Goal: Task Accomplishment & Management: Use online tool/utility

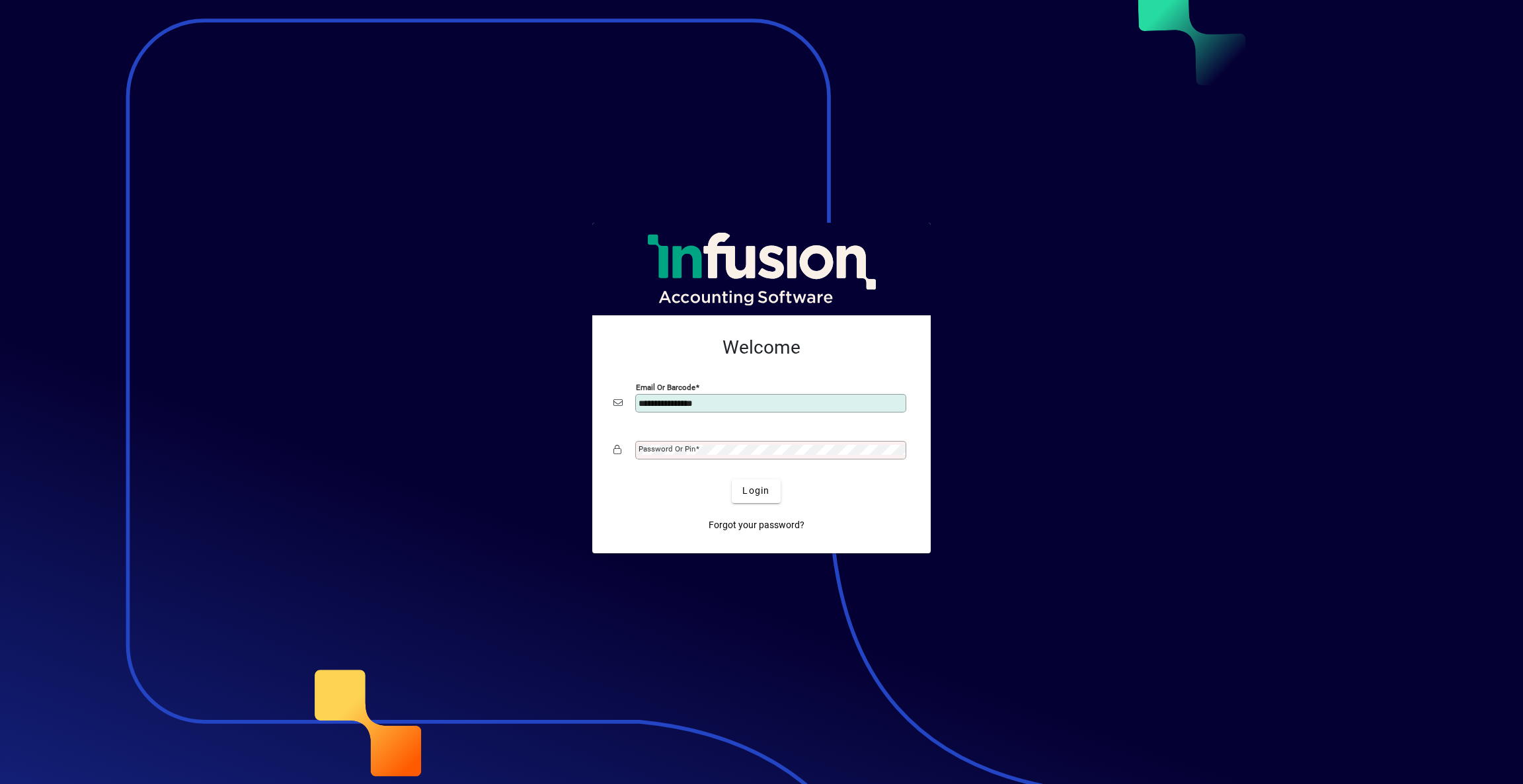
type input "**********"
click at [773, 499] on span "submit" at bounding box center [756, 491] width 48 height 31
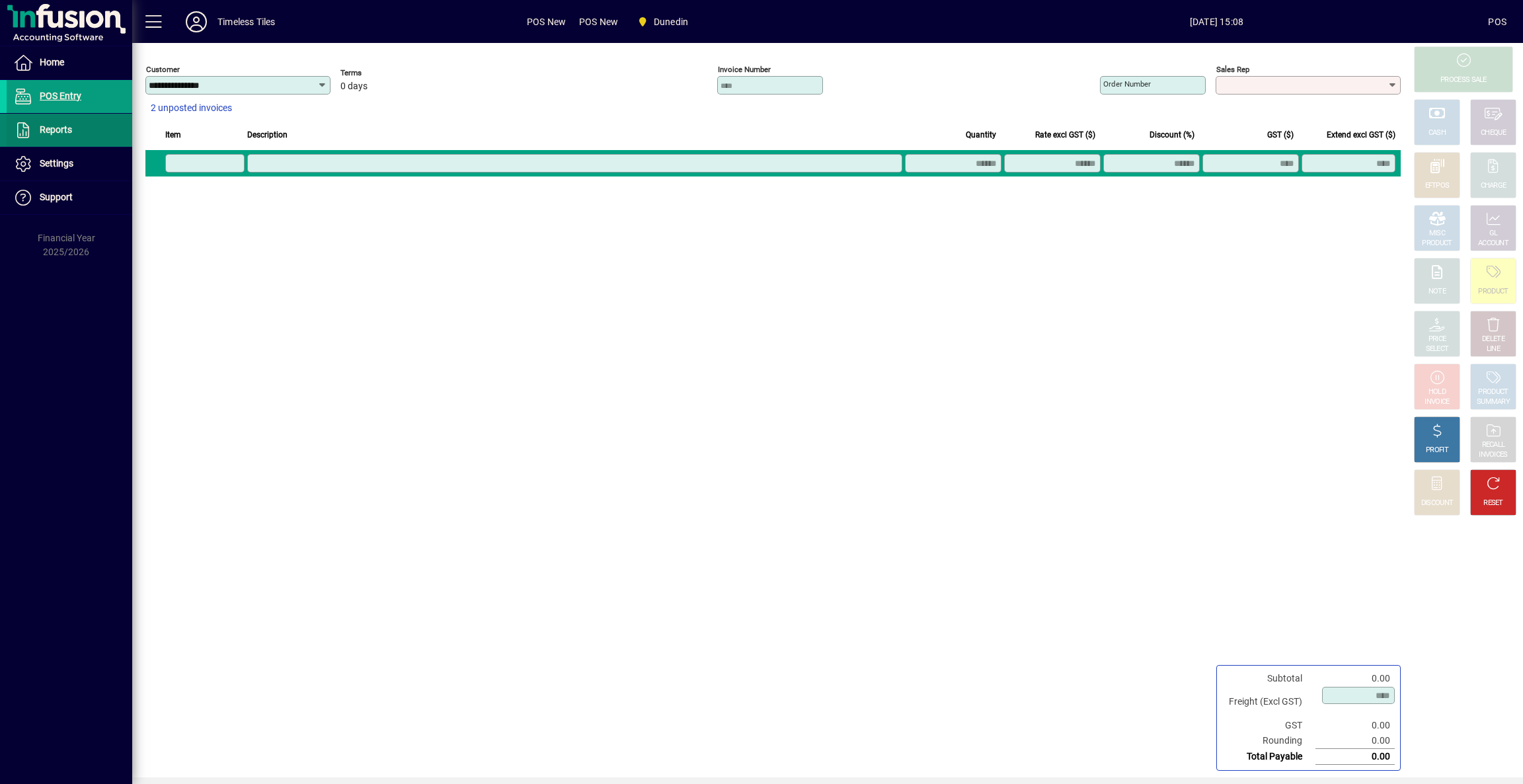
click at [66, 127] on span "Reports" at bounding box center [55, 129] width 32 height 11
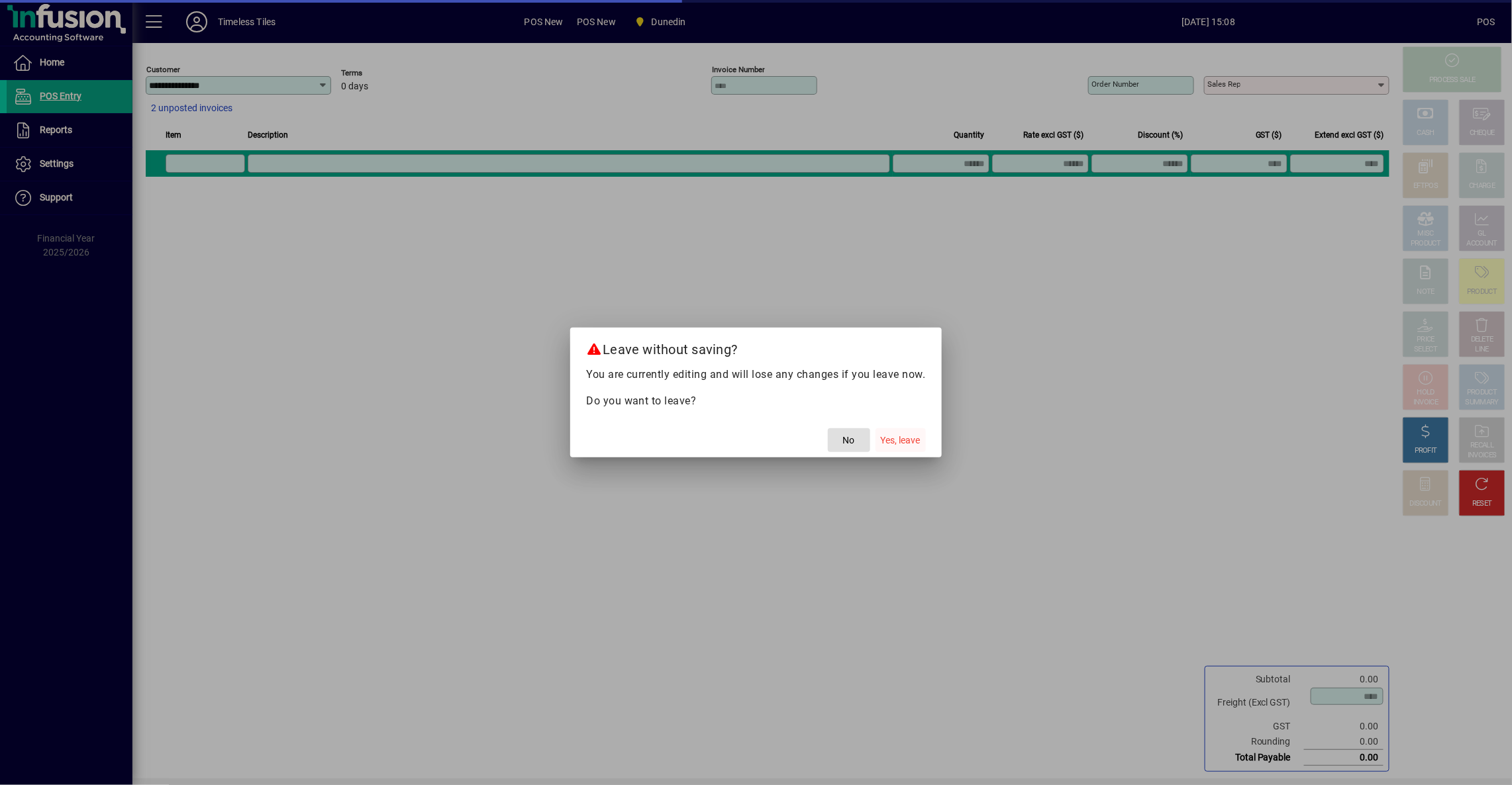
click at [919, 440] on span "Yes, leave" at bounding box center [900, 441] width 39 height 14
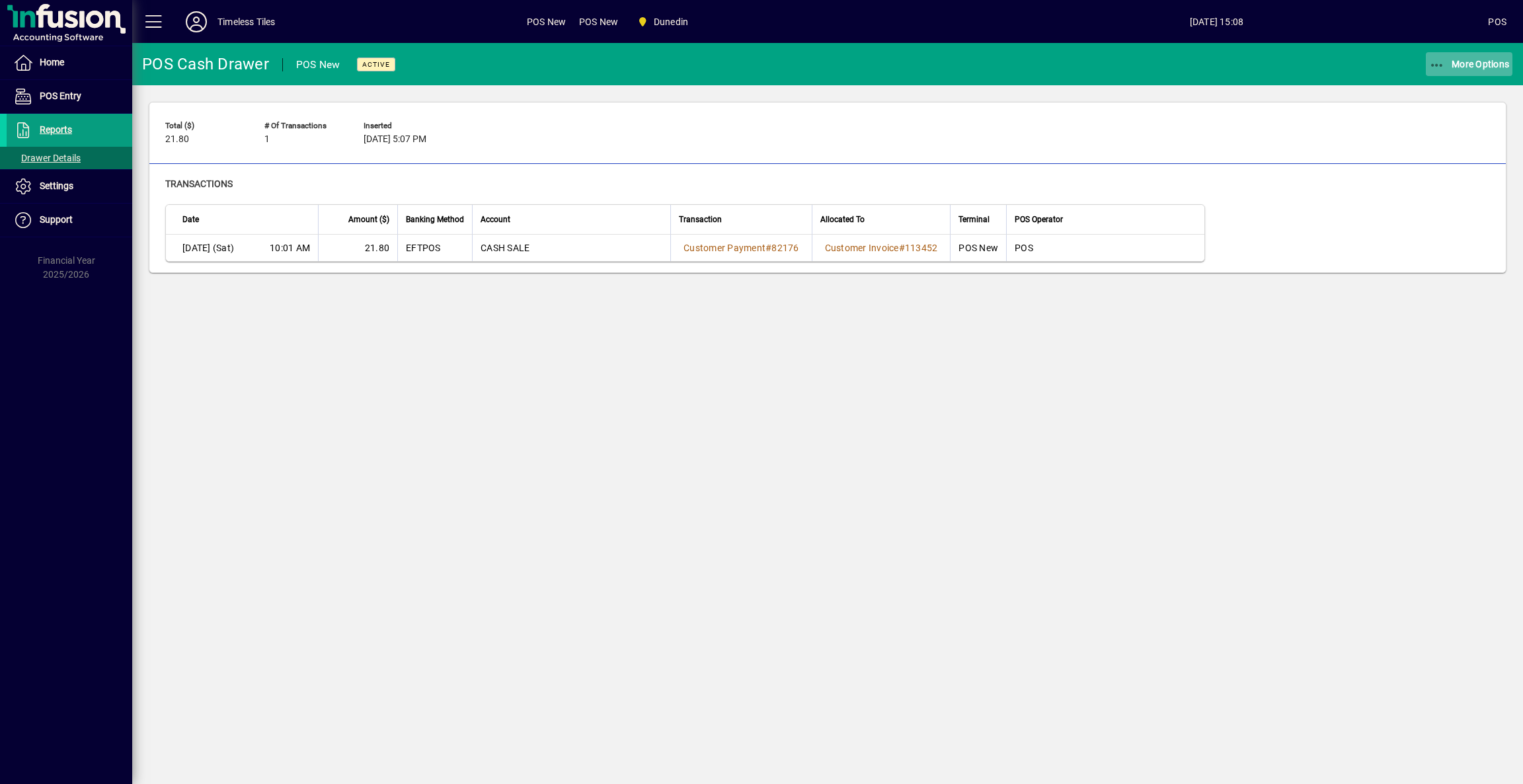
click at [1450, 66] on span "More Options" at bounding box center [1470, 64] width 80 height 11
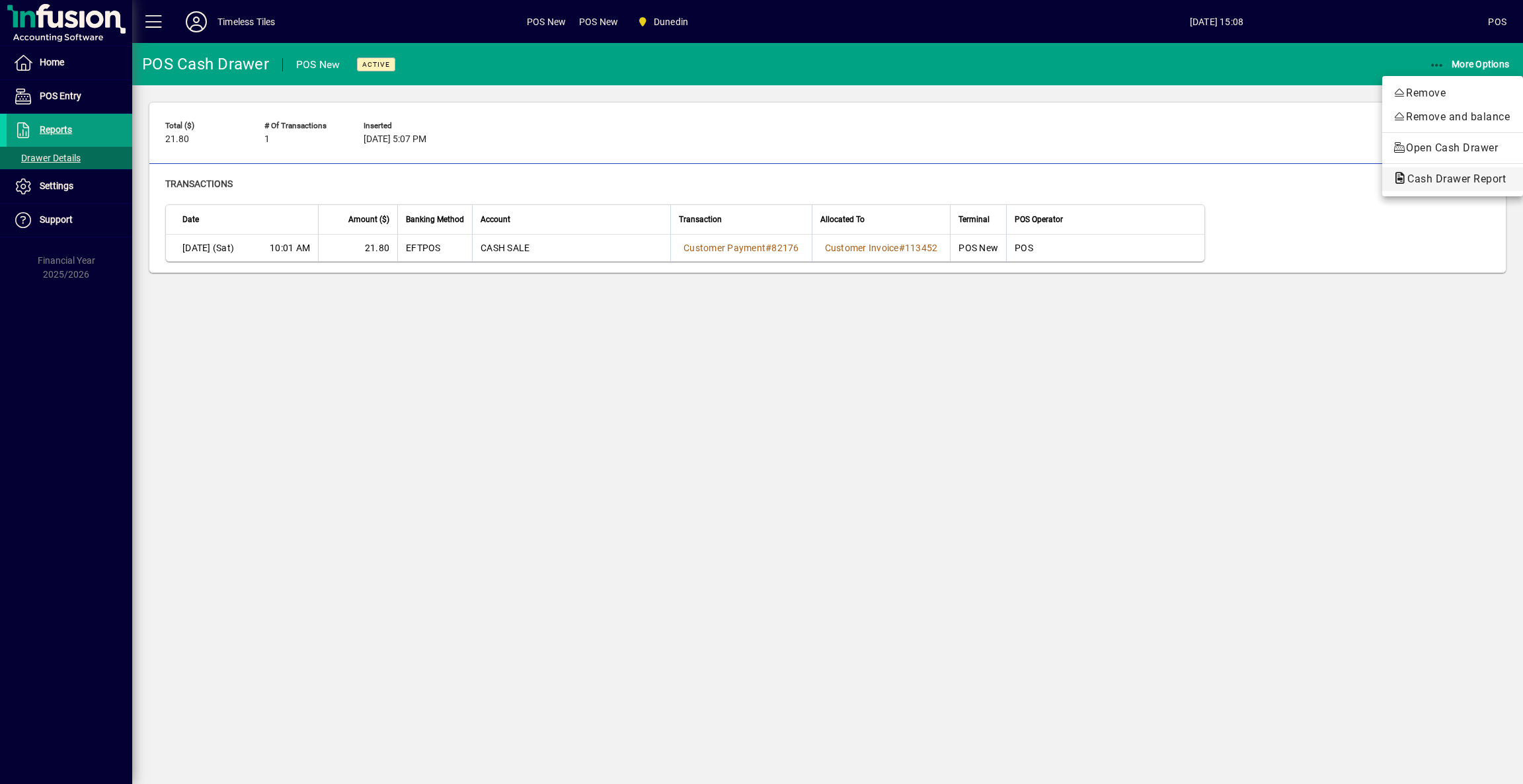
click at [1447, 182] on span "Cash Drawer Report" at bounding box center [1452, 178] width 120 height 13
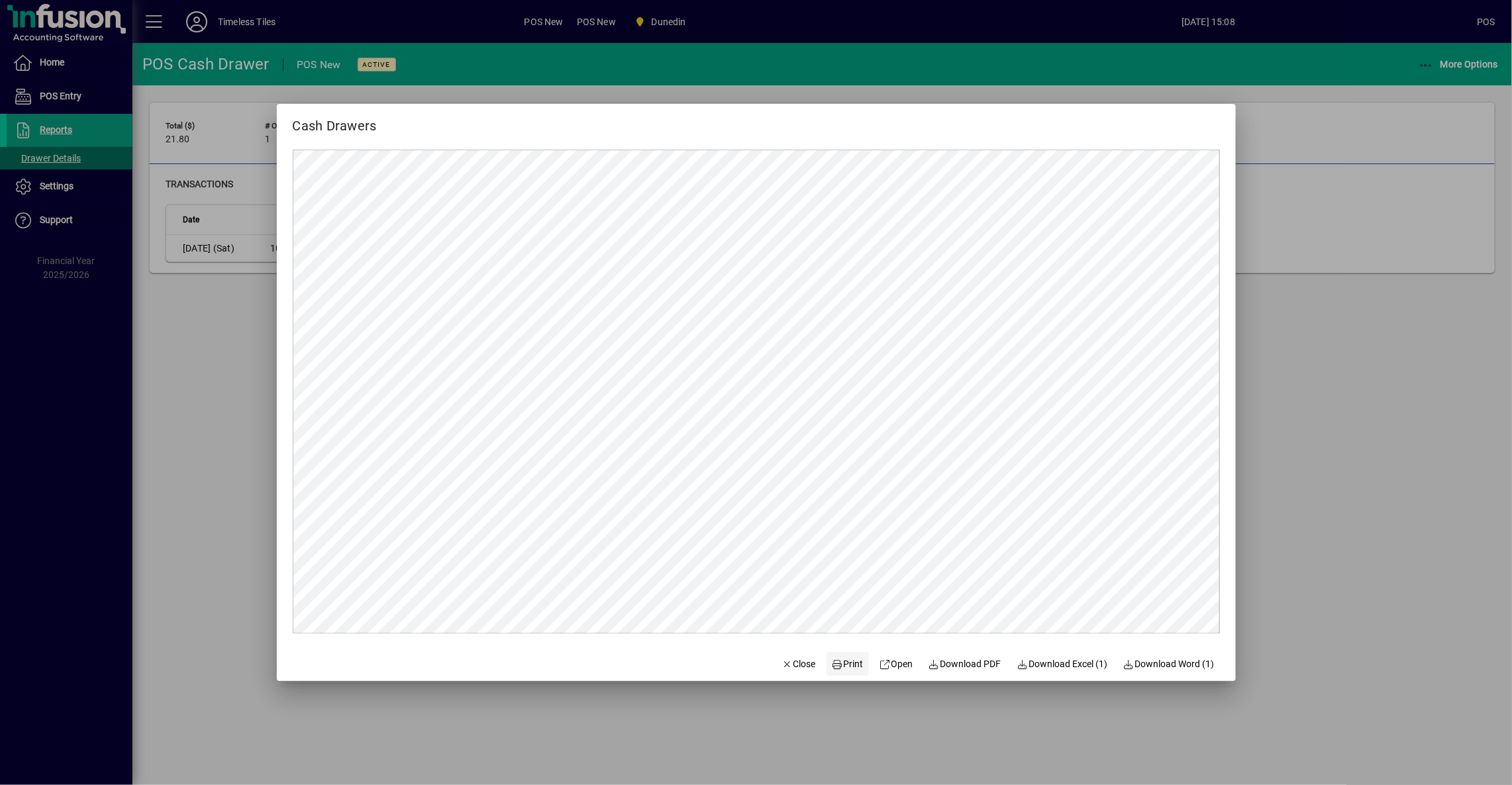
click at [843, 661] on span "Print" at bounding box center [847, 664] width 31 height 14
click at [795, 664] on span "Close" at bounding box center [798, 664] width 34 height 14
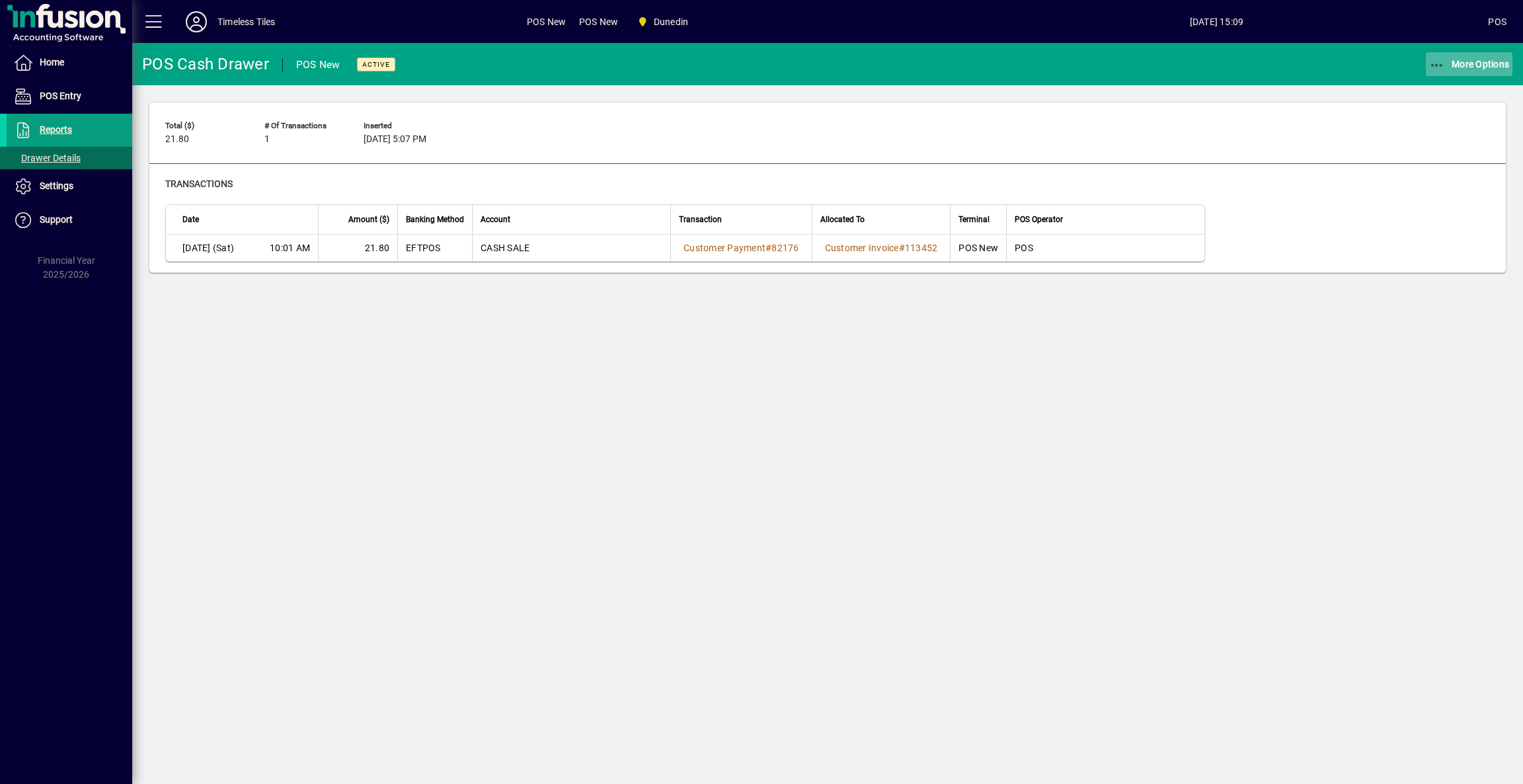
click at [1468, 60] on span "More Options" at bounding box center [1470, 64] width 80 height 11
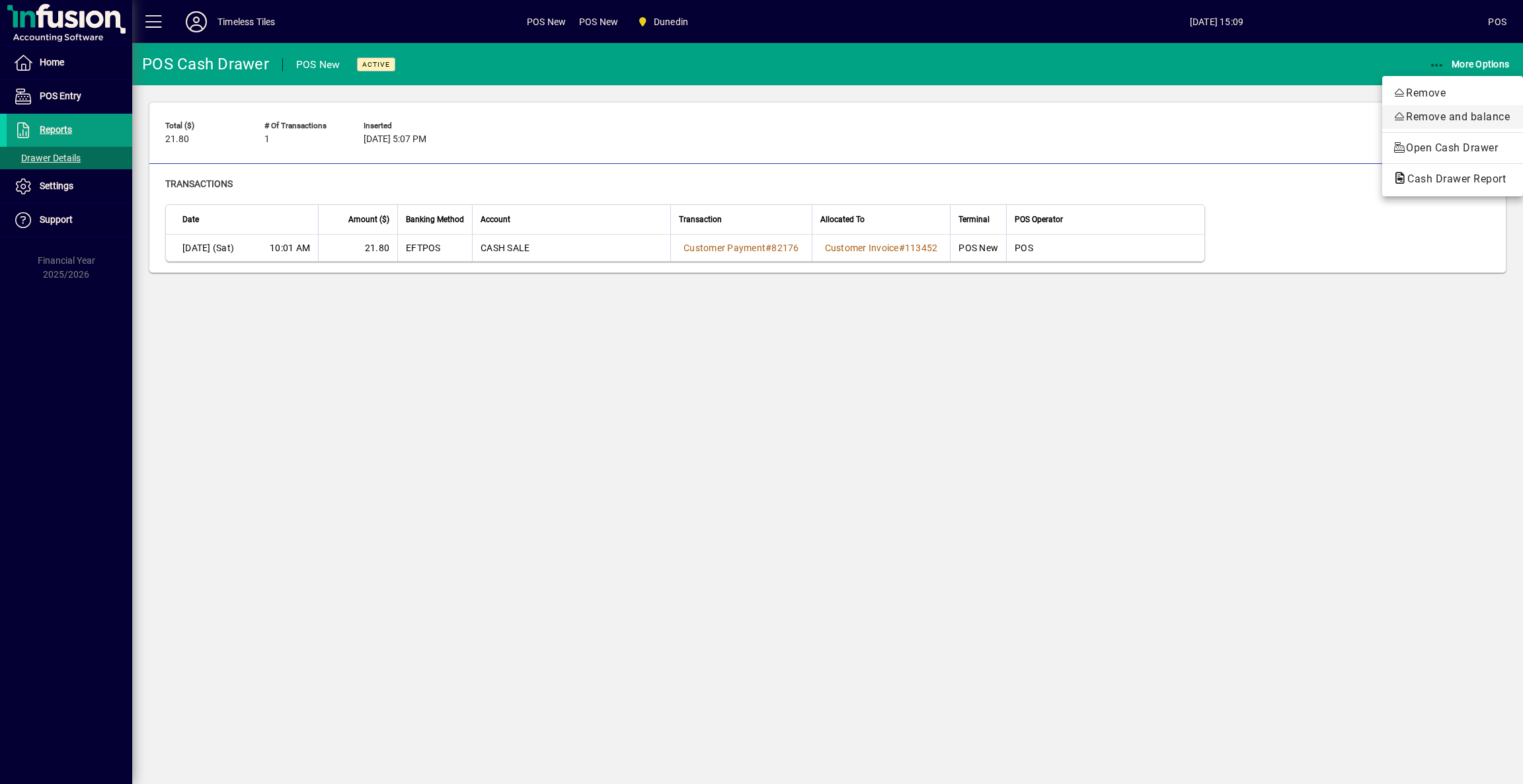
click at [1468, 115] on span "Remove and balance" at bounding box center [1452, 117] width 120 height 16
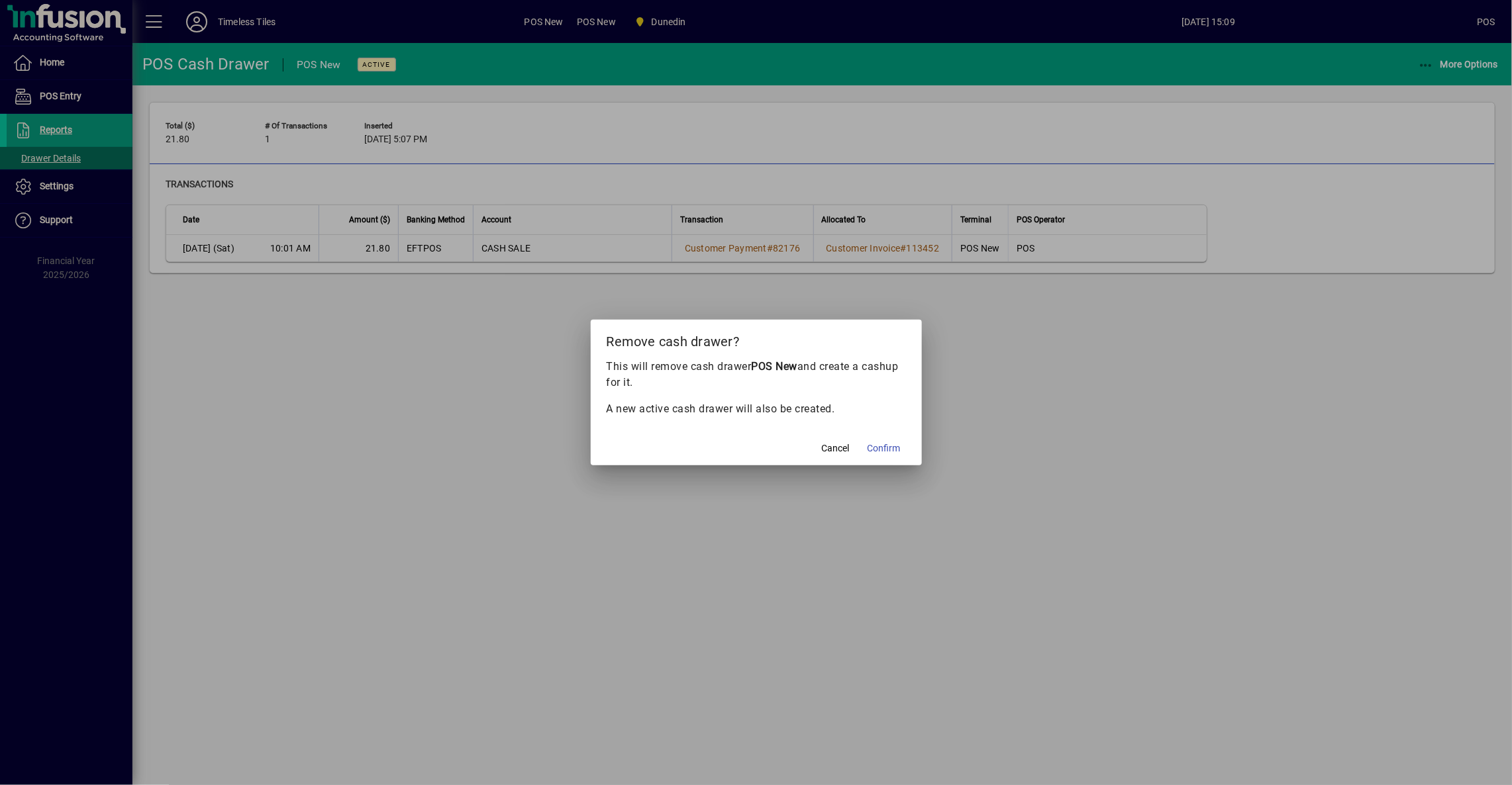
click at [894, 446] on span "Confirm" at bounding box center [885, 448] width 33 height 14
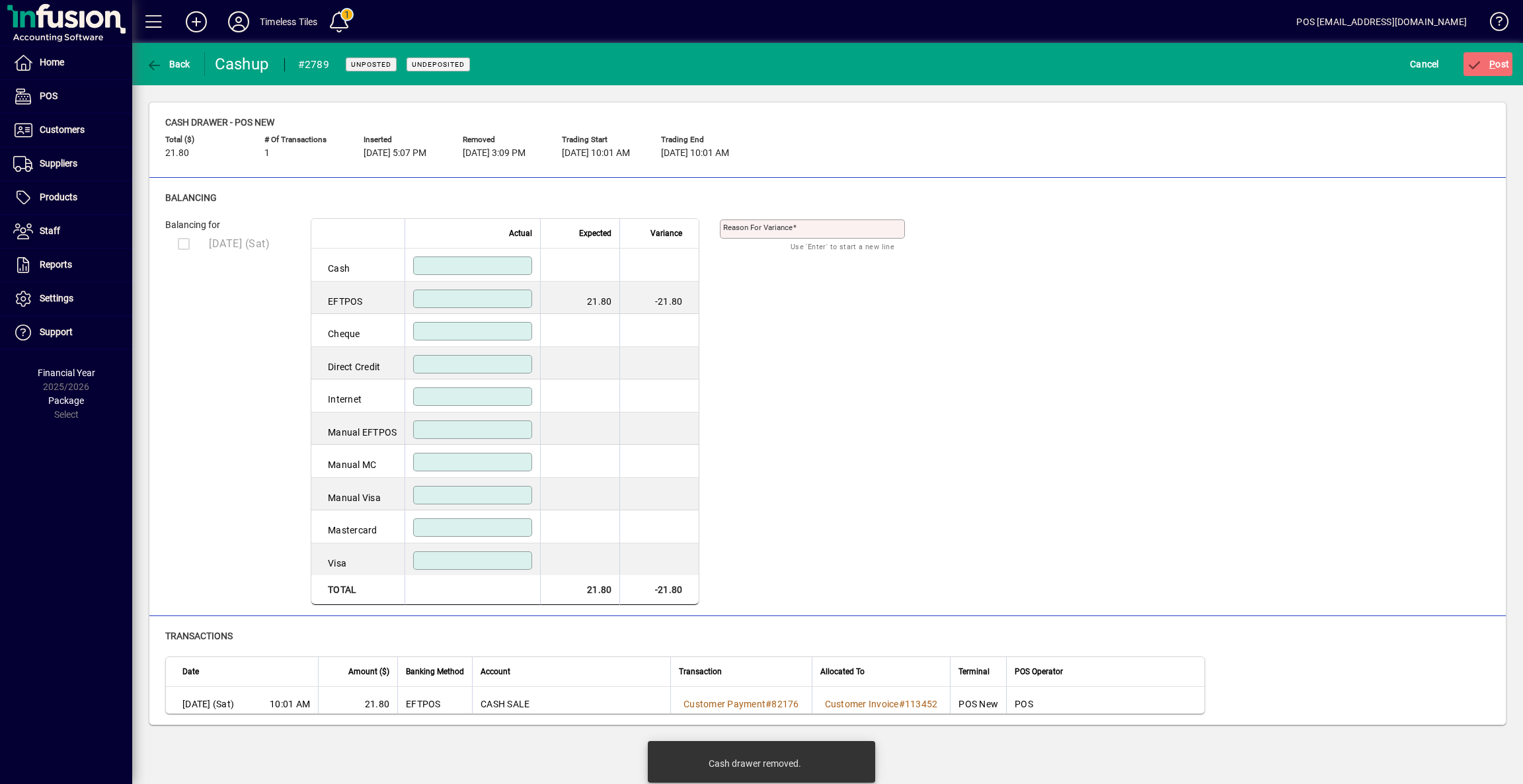
click at [484, 303] on input at bounding box center [473, 299] width 115 height 11
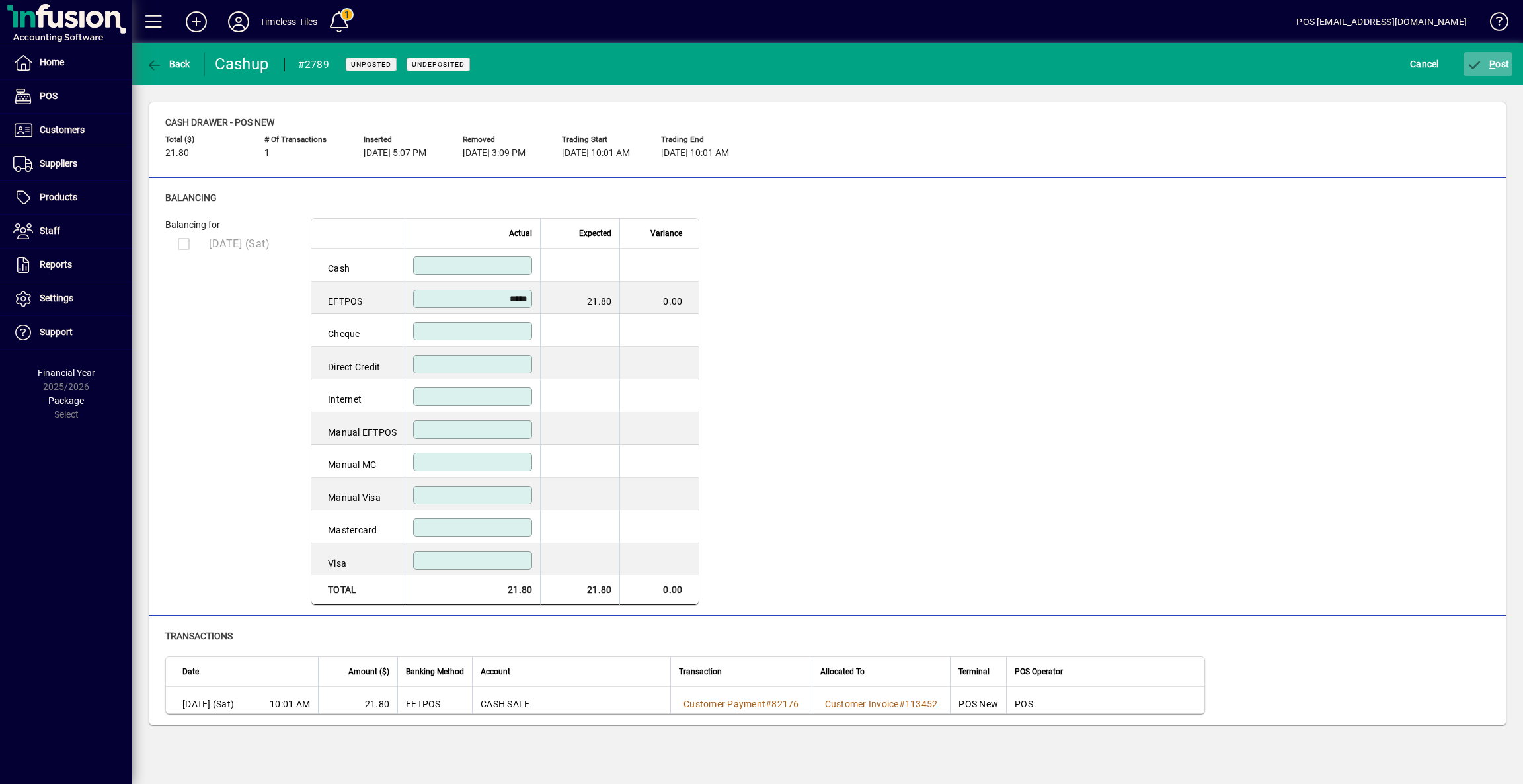
type input "*****"
click at [1482, 62] on icon "submit" at bounding box center [1475, 65] width 17 height 13
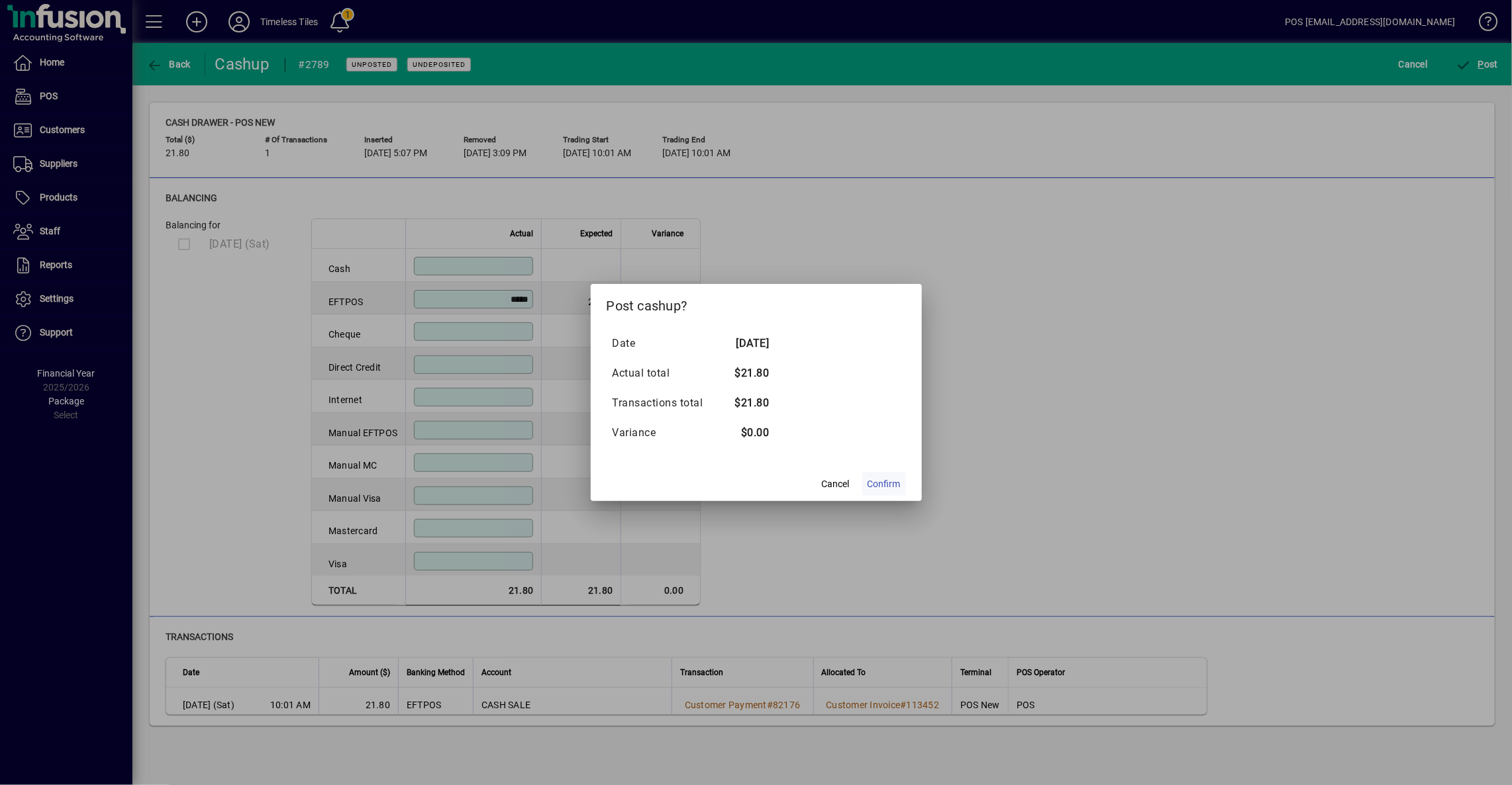
click at [885, 486] on span "Confirm" at bounding box center [885, 484] width 33 height 14
